Goal: Check status: Check status

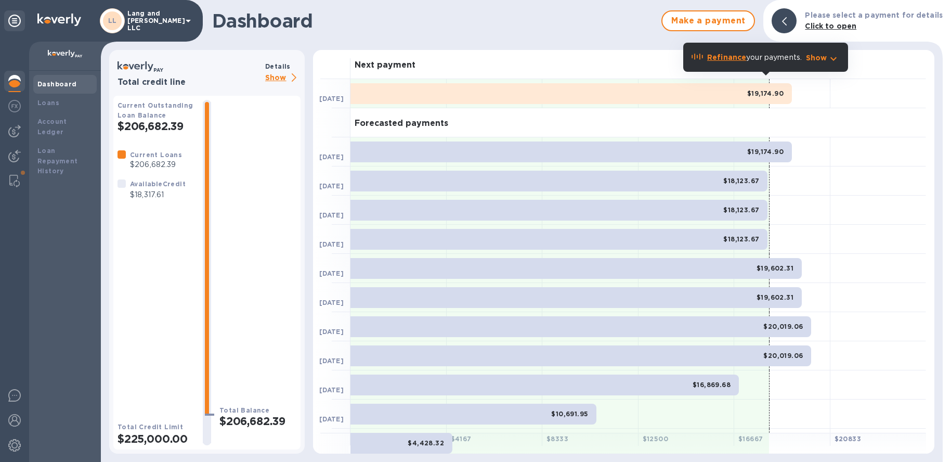
click at [13, 83] on img at bounding box center [14, 81] width 12 height 12
click at [45, 102] on b "Loans" at bounding box center [48, 103] width 22 height 8
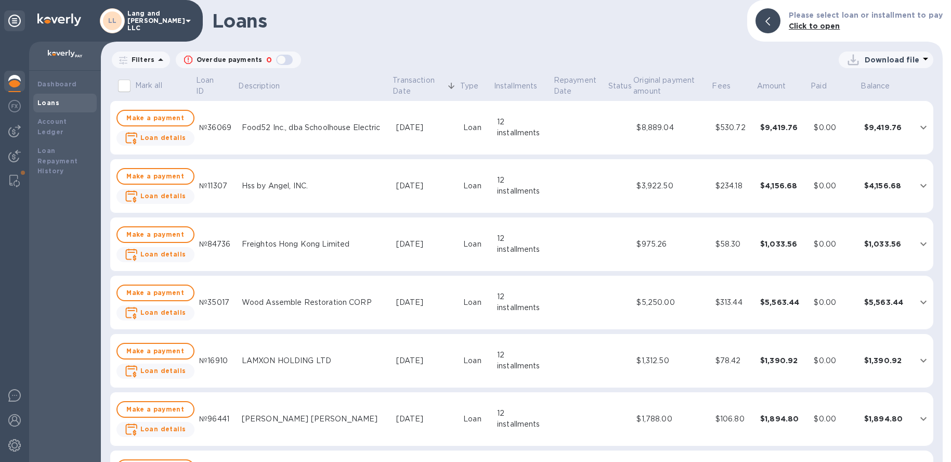
click at [20, 82] on img at bounding box center [14, 81] width 12 height 12
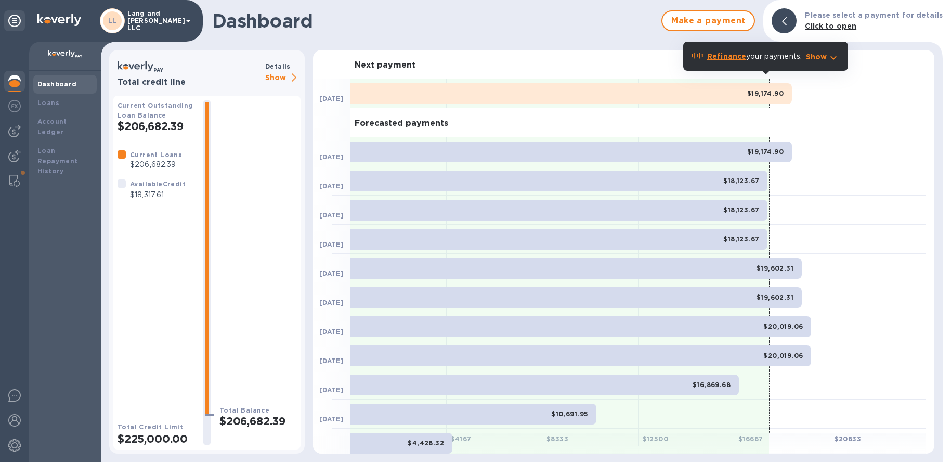
scroll to position [1, 0]
click at [17, 86] on img at bounding box center [14, 81] width 12 height 12
click at [15, 109] on img at bounding box center [14, 106] width 12 height 12
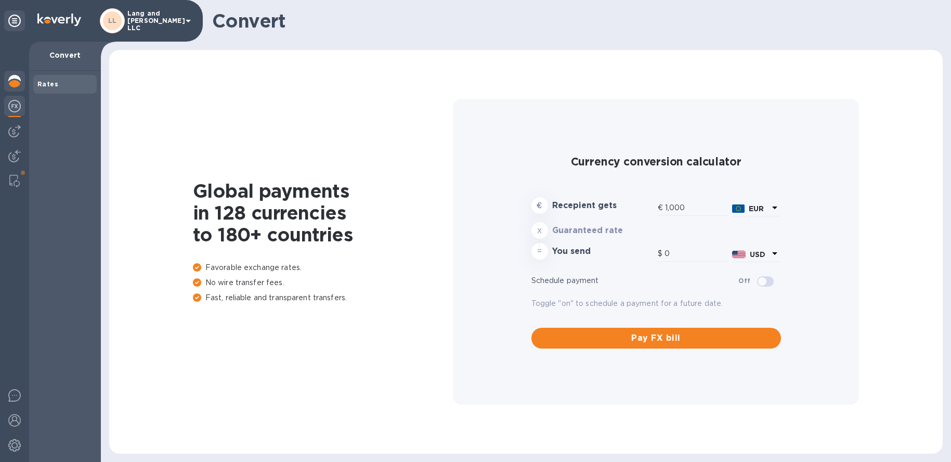
click at [17, 86] on img at bounding box center [14, 81] width 12 height 12
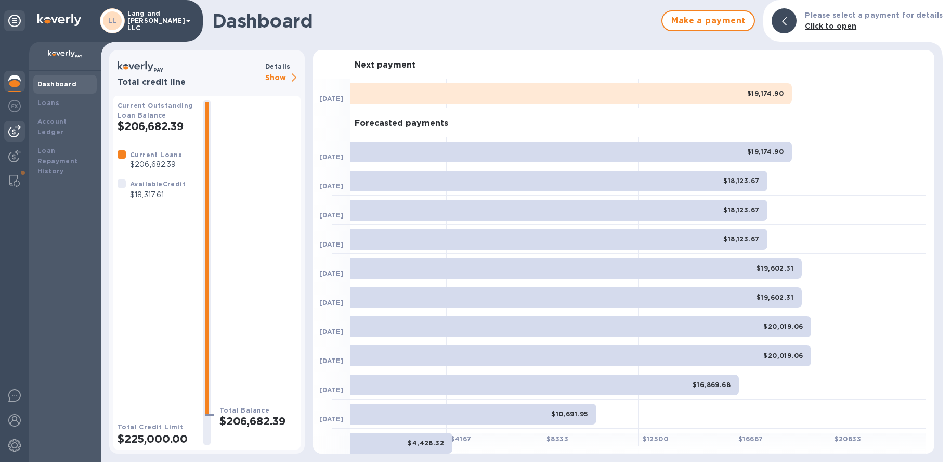
click at [18, 135] on img at bounding box center [14, 131] width 12 height 12
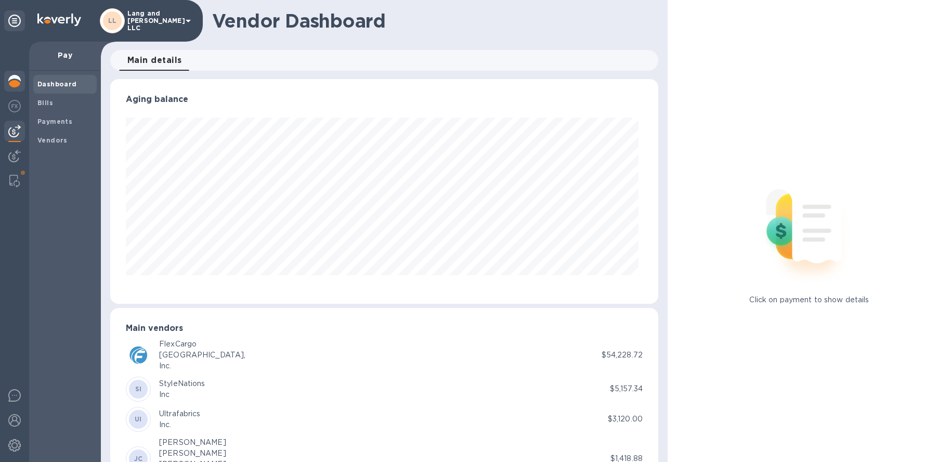
scroll to position [225, 544]
click at [21, 80] on div at bounding box center [14, 82] width 21 height 23
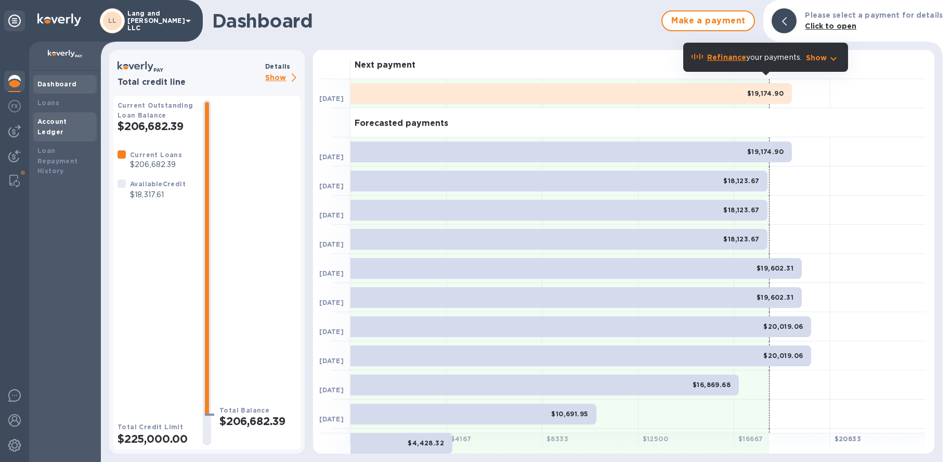
click at [57, 119] on b "Account Ledger" at bounding box center [52, 126] width 30 height 18
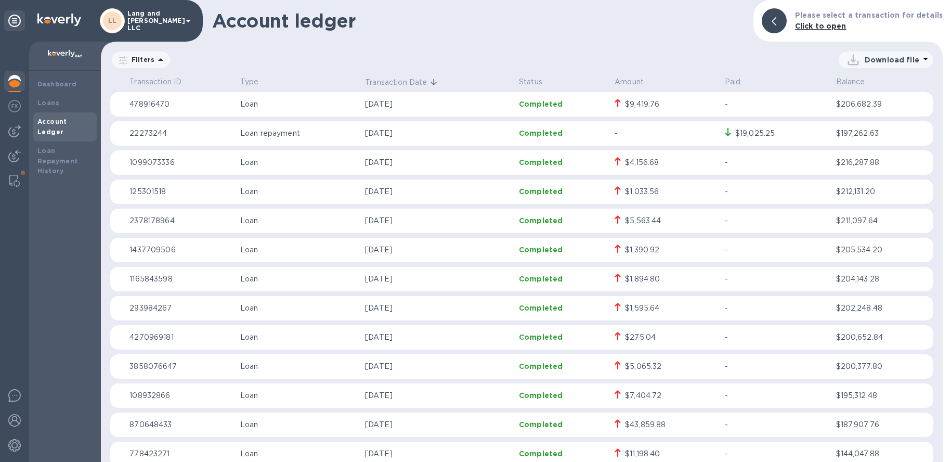
click at [60, 120] on b "Account Ledger" at bounding box center [52, 126] width 30 height 18
click at [51, 148] on b "Loan Repayment History" at bounding box center [57, 161] width 41 height 29
